Goal: Transaction & Acquisition: Book appointment/travel/reservation

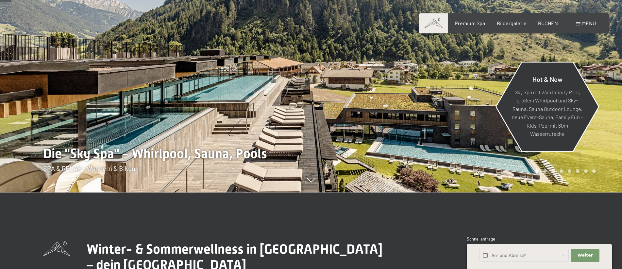
scroll to position [75, 0]
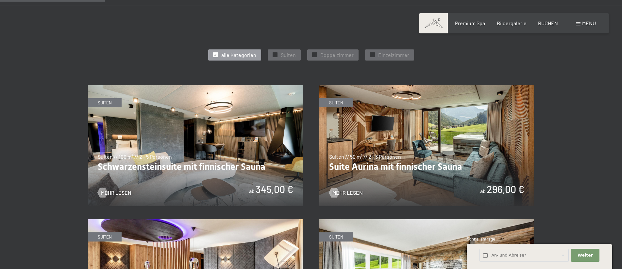
scroll to position [408, 0]
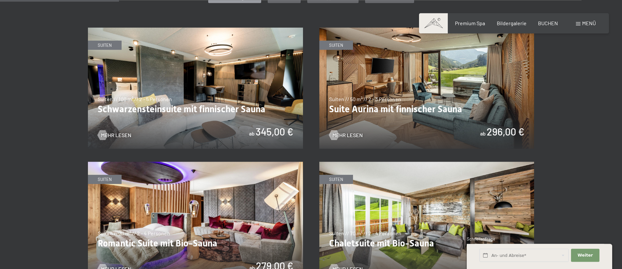
click at [407, 87] on img at bounding box center [427, 87] width 215 height 121
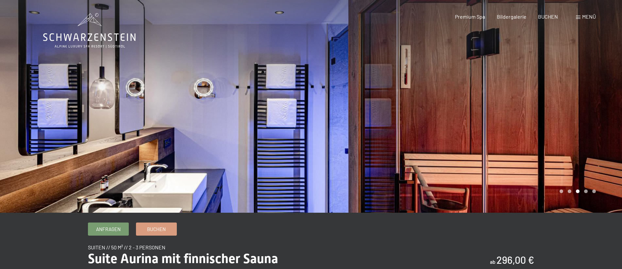
click at [252, 110] on div at bounding box center [155, 106] width 311 height 213
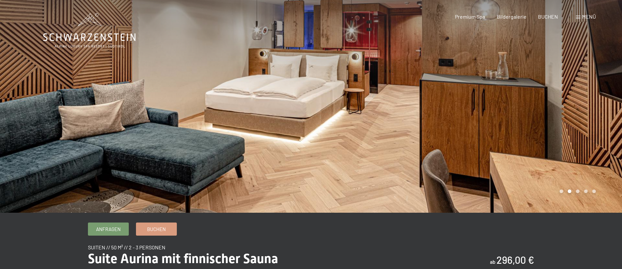
click at [474, 114] on div at bounding box center [466, 106] width 311 height 213
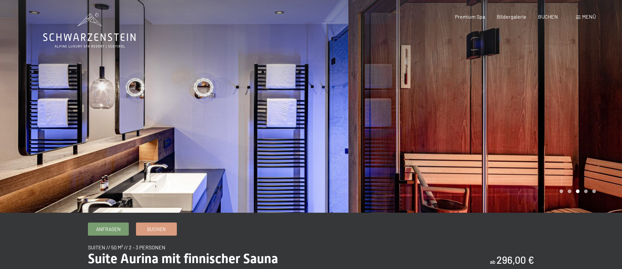
click at [457, 133] on div at bounding box center [466, 106] width 311 height 213
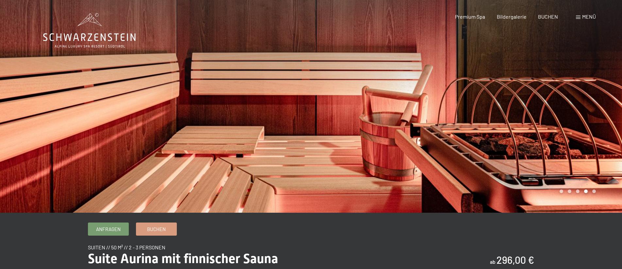
click at [457, 133] on div at bounding box center [466, 106] width 311 height 213
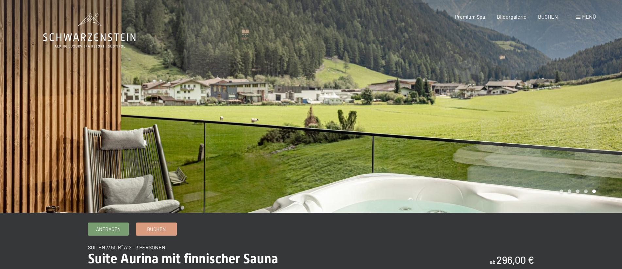
click at [457, 133] on div at bounding box center [466, 106] width 311 height 213
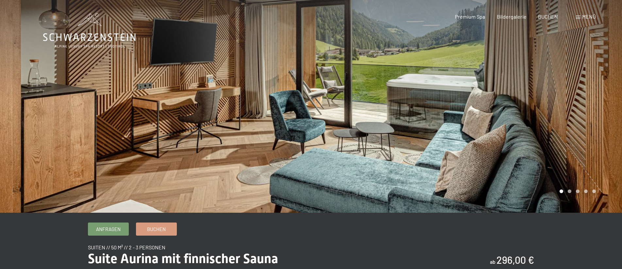
click at [457, 133] on div at bounding box center [466, 106] width 311 height 213
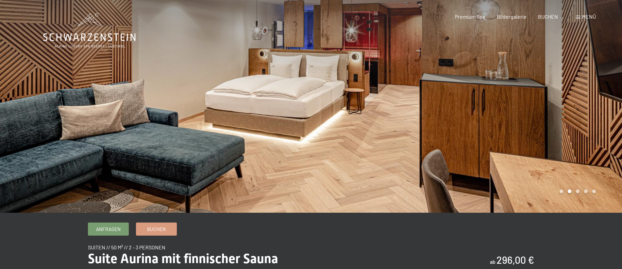
click at [457, 133] on div at bounding box center [466, 106] width 311 height 213
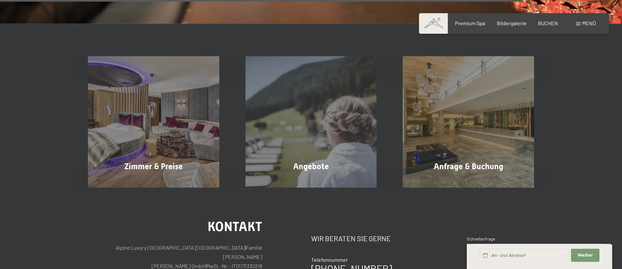
scroll to position [1101, 0]
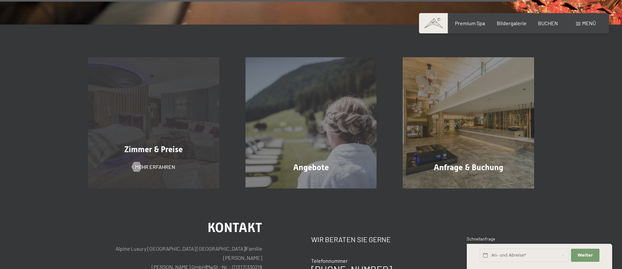
click at [159, 135] on div "Zimmer & Preise Mehr erfahren" at bounding box center [154, 122] width 158 height 131
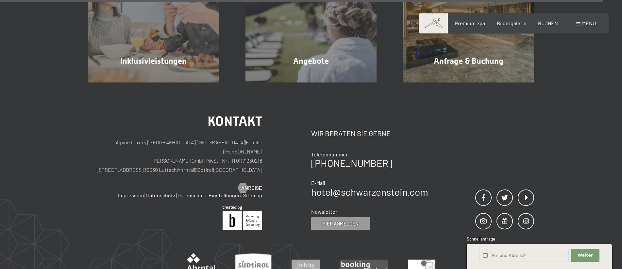
scroll to position [2159, 0]
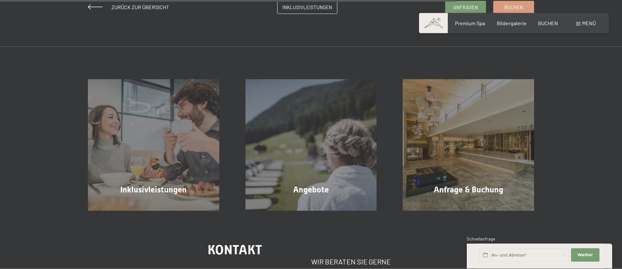
scroll to position [634, 0]
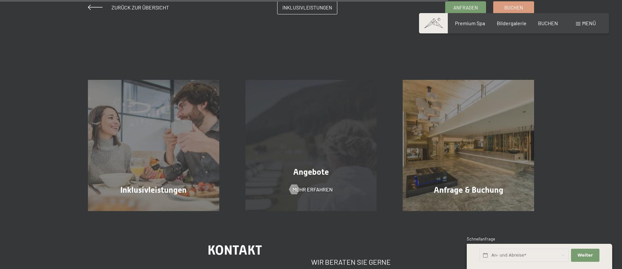
click at [343, 156] on div "Angebote Mehr erfahren" at bounding box center [312, 145] width 158 height 131
